Goal: Obtain resource: Download file/media

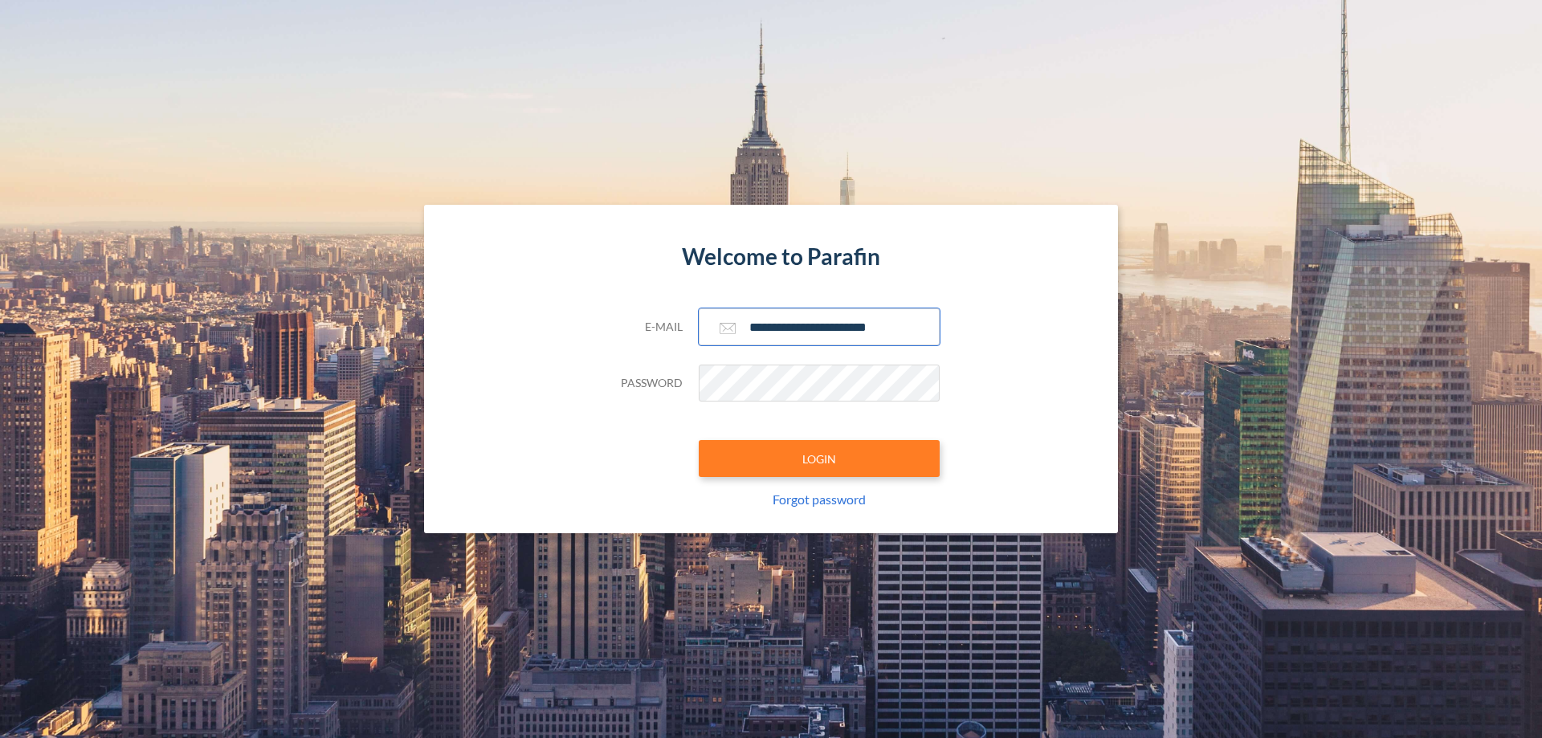
type input "**********"
click at [819, 459] on button "LOGIN" at bounding box center [819, 458] width 241 height 37
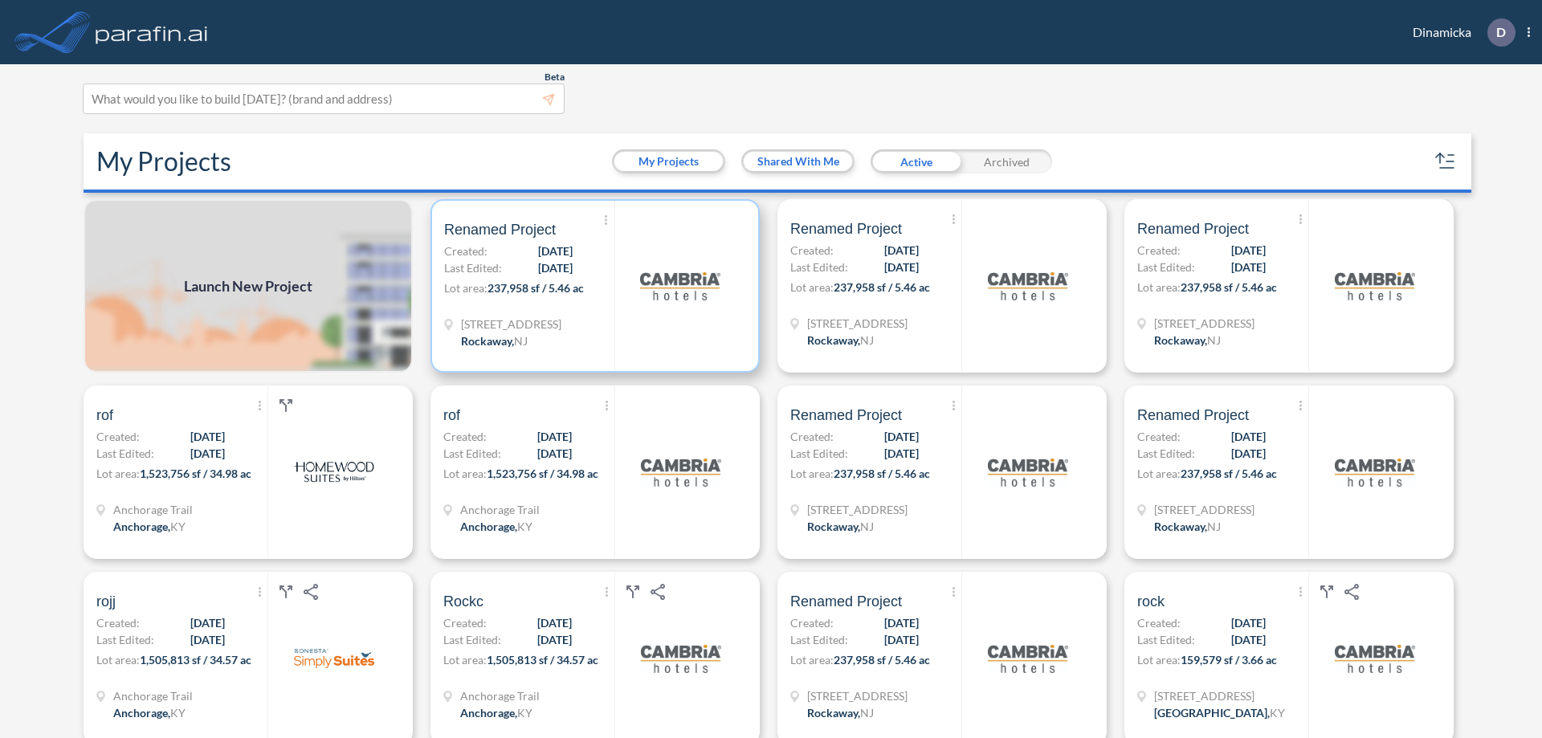
scroll to position [4, 0]
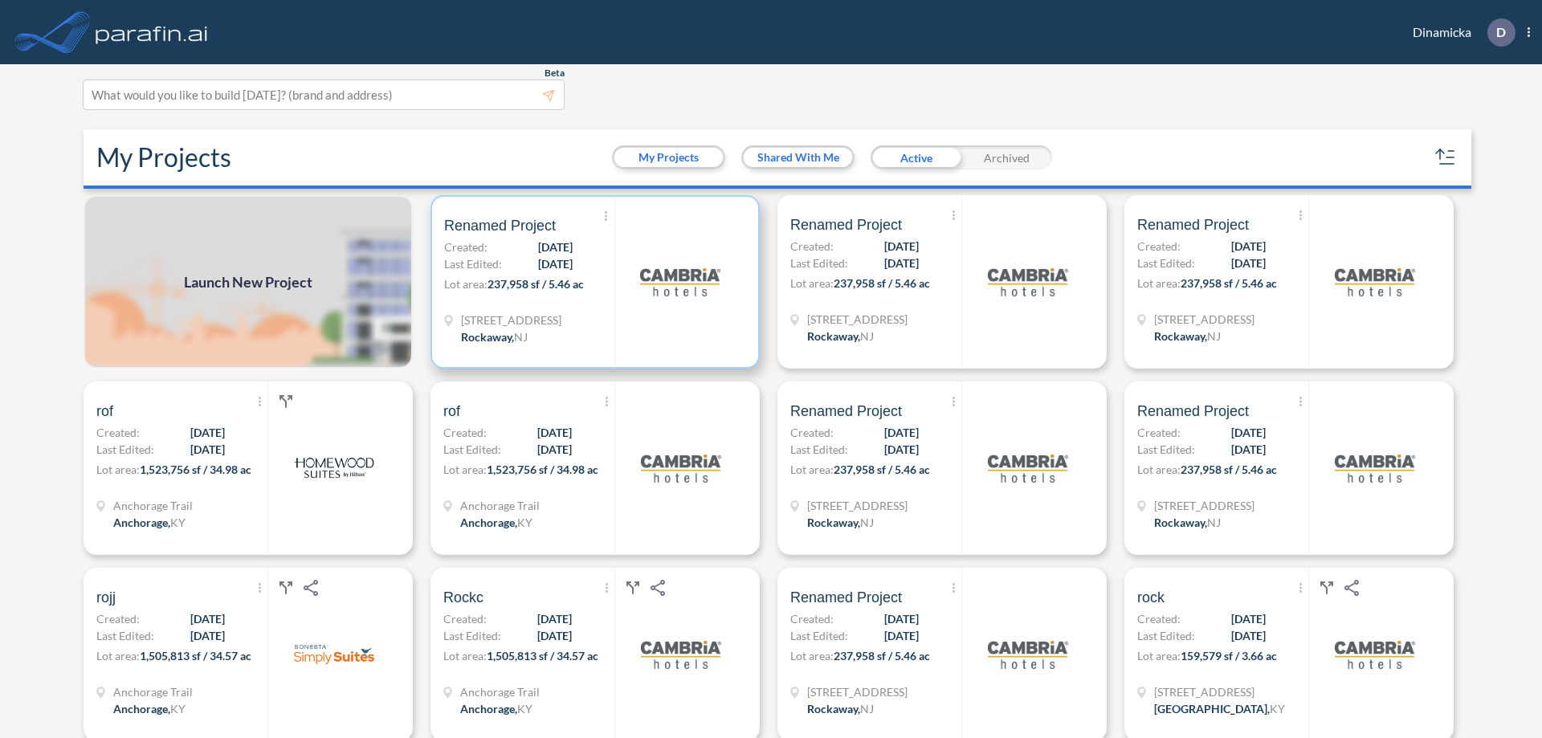
click at [592, 282] on p "Lot area: 237,958 sf / 5.46 ac" at bounding box center [529, 286] width 170 height 23
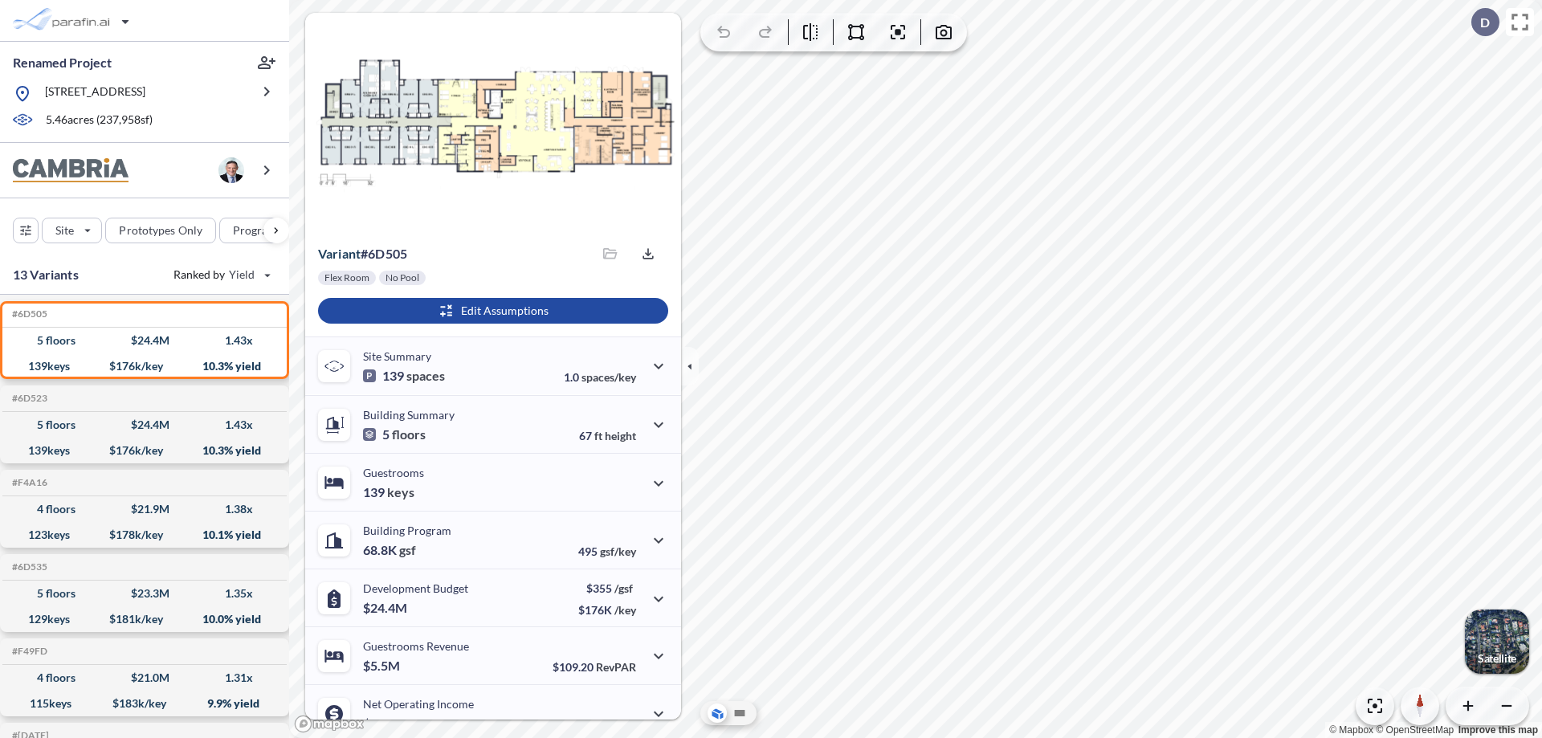
scroll to position [81, 0]
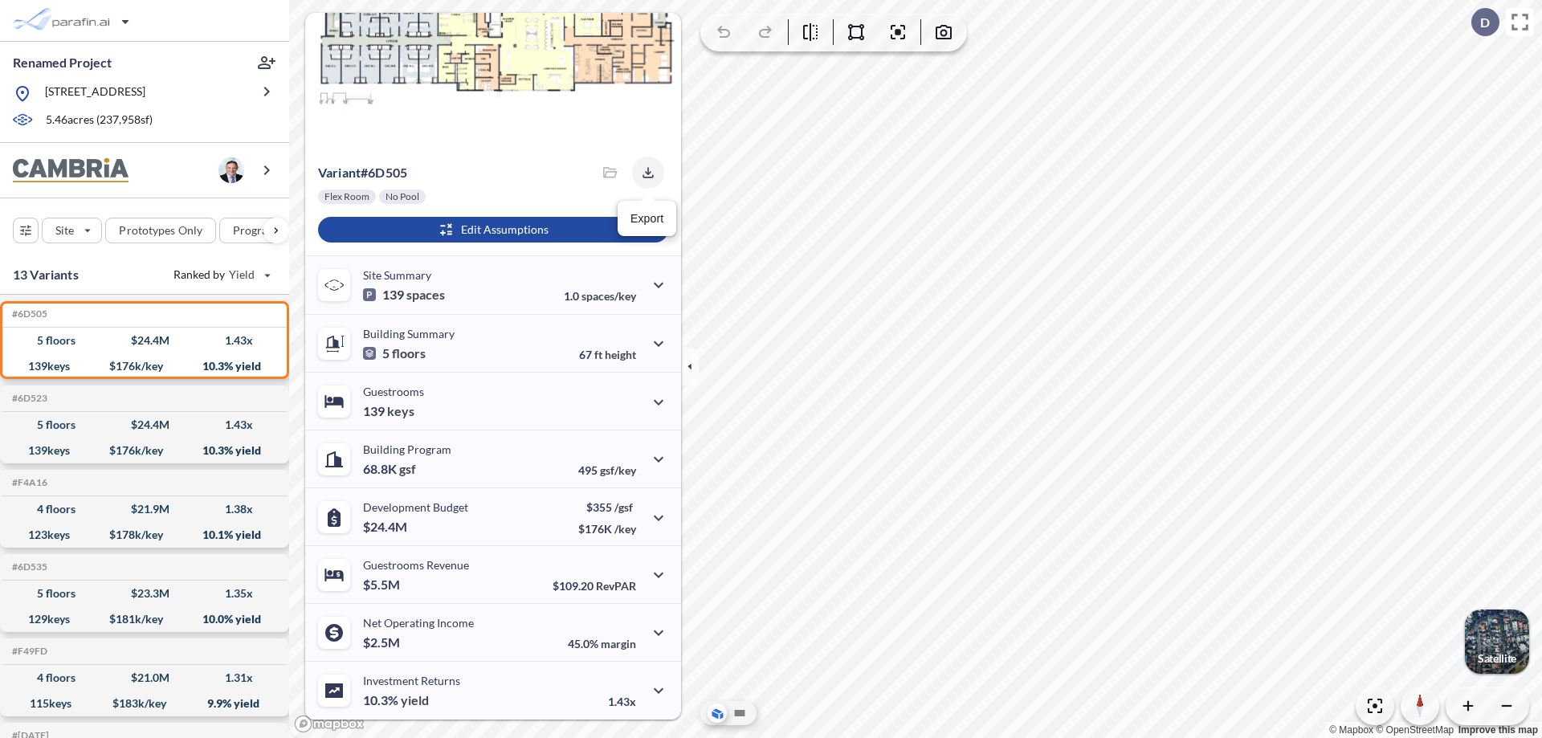
click at [643, 173] on icon "button" at bounding box center [647, 172] width 10 height 10
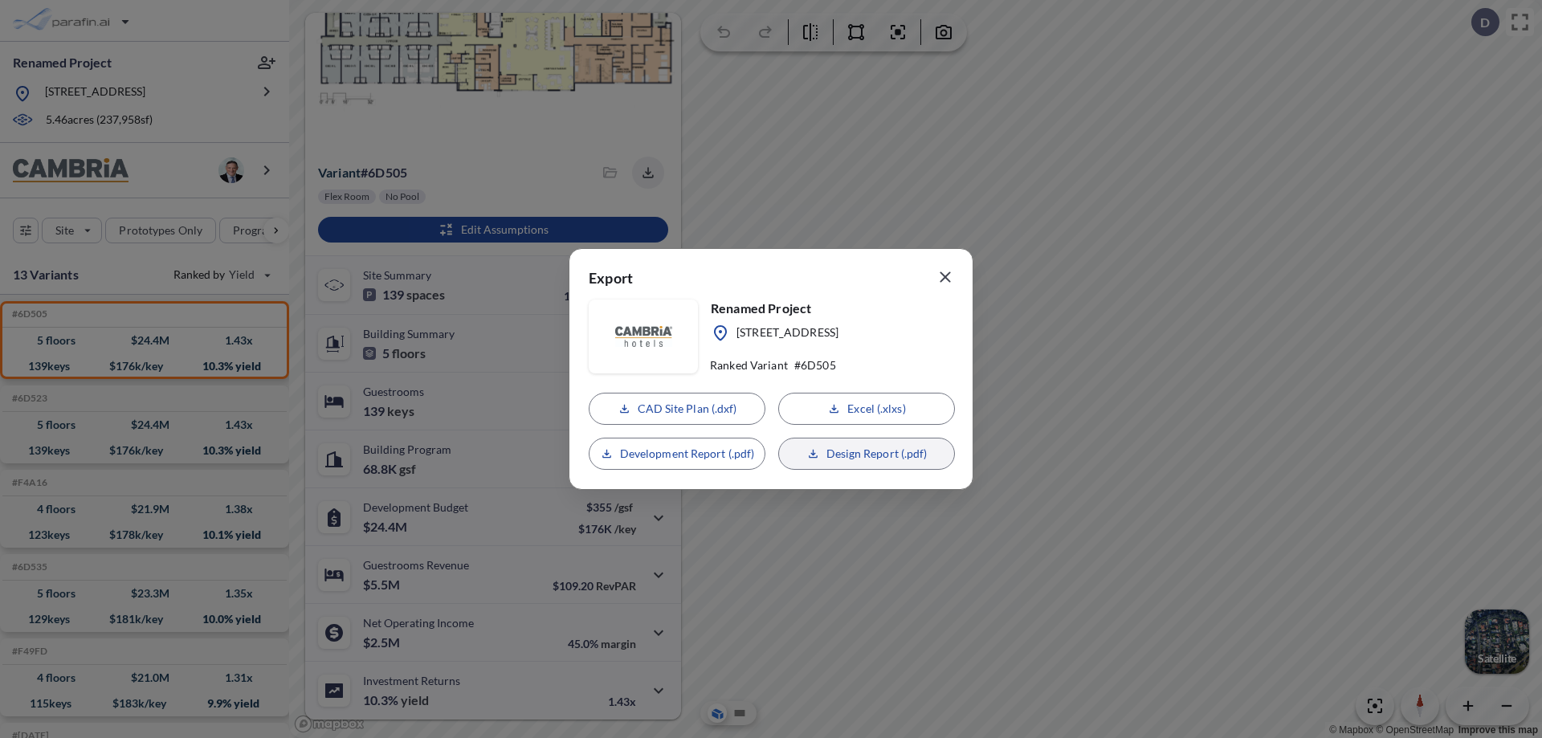
click at [867, 454] on p "Design Report (.pdf)" at bounding box center [876, 454] width 101 height 16
